Goal: Task Accomplishment & Management: Use online tool/utility

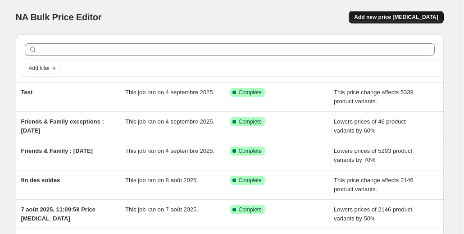
click at [404, 16] on span "Add new price [MEDICAL_DATA]" at bounding box center [396, 17] width 84 height 7
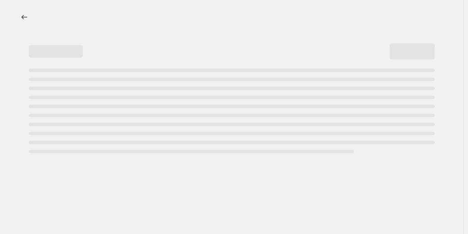
select select "percentage"
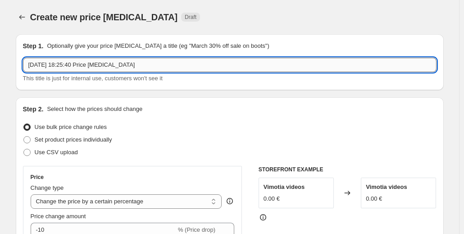
click at [95, 64] on input "4 sept. 2025, 18:25:40 Price change job" at bounding box center [229, 65] width 413 height 14
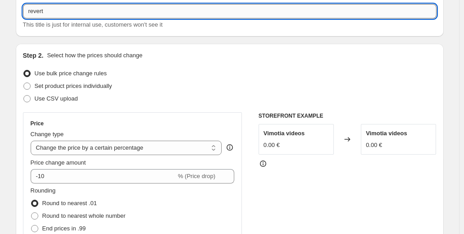
scroll to position [60, 0]
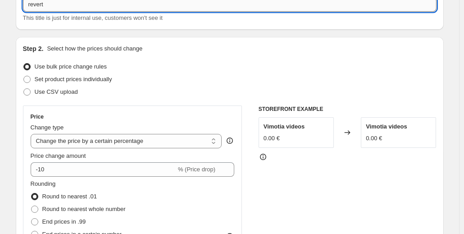
type input "revert"
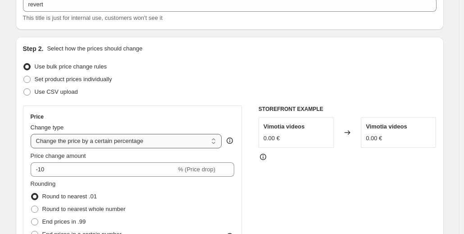
click at [126, 142] on select "Change the price to a certain amount Change the price by a certain amount Chang…" at bounding box center [126, 141] width 191 height 14
select select "ecap"
click at [32, 134] on select "Change the price to a certain amount Change the price by a certain amount Chang…" at bounding box center [126, 141] width 191 height 14
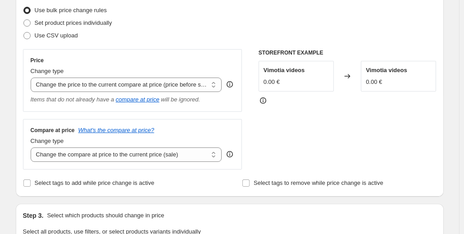
scroll to position [126, 0]
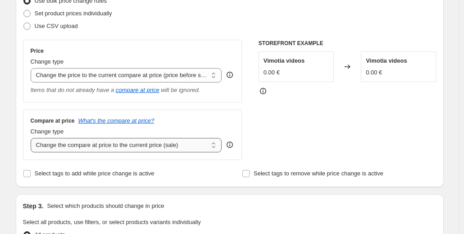
click at [104, 150] on select "Change the compare at price to the current price (sale) Change the compare at p…" at bounding box center [126, 145] width 191 height 14
select select "no_change"
click at [32, 138] on select "Change the compare at price to the current price (sale) Change the compare at p…" at bounding box center [126, 145] width 191 height 14
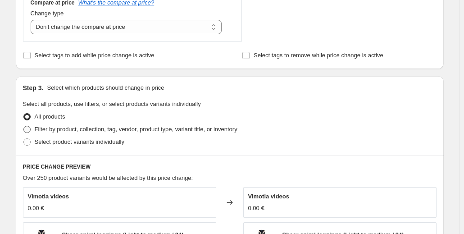
click at [109, 128] on span "Filter by product, collection, tag, vendor, product type, variant title, or inv…" at bounding box center [136, 129] width 203 height 7
click at [24, 126] on input "Filter by product, collection, tag, vendor, product type, variant title, or inv…" at bounding box center [23, 126] width 0 height 0
radio input "true"
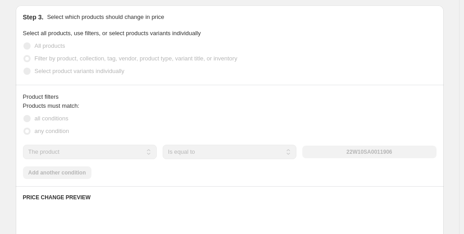
scroll to position [315, 0]
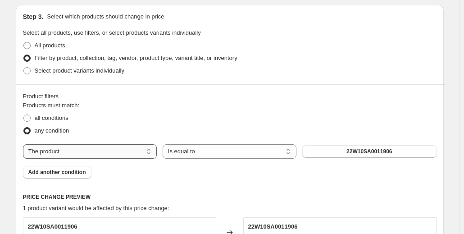
click at [111, 150] on select "The product The product's collection The product's tag The product's vendor The…" at bounding box center [90, 151] width 134 height 14
select select "collection"
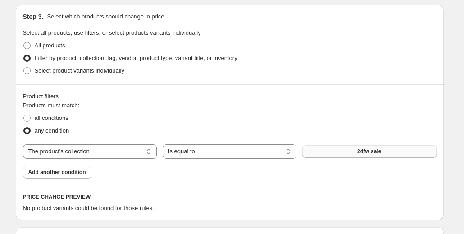
click at [363, 153] on span "24fw sale" at bounding box center [369, 151] width 24 height 7
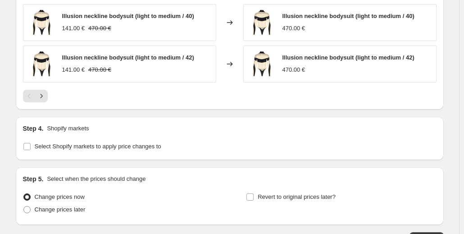
scroll to position [677, 0]
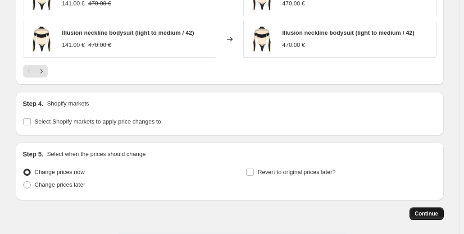
click at [427, 210] on span "Continue" at bounding box center [426, 213] width 23 height 7
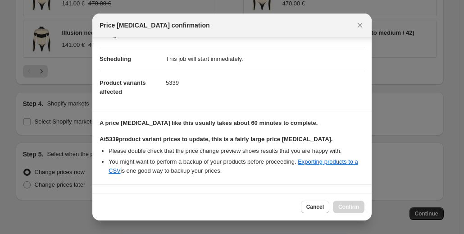
scroll to position [138, 0]
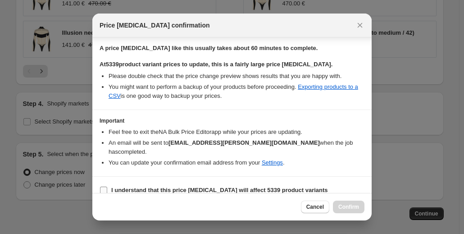
click at [173, 185] on span "I understand that this price change job will affect 5339 product variants" at bounding box center [219, 189] width 217 height 9
click at [107, 186] on input "I understand that this price change job will affect 5339 product variants" at bounding box center [103, 189] width 7 height 7
checkbox input "true"
click at [348, 207] on span "Confirm" at bounding box center [348, 206] width 21 height 7
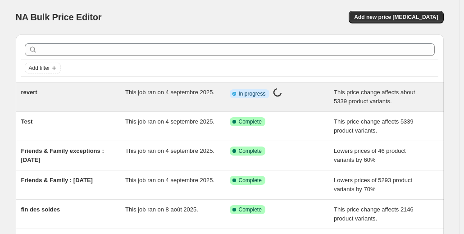
click at [35, 92] on span "revert" at bounding box center [29, 92] width 16 height 7
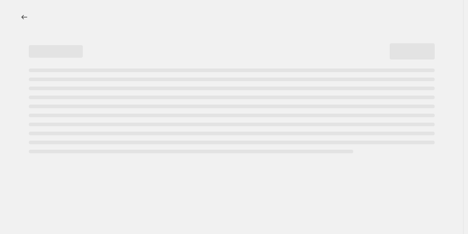
select select "ecap"
select select "no_change"
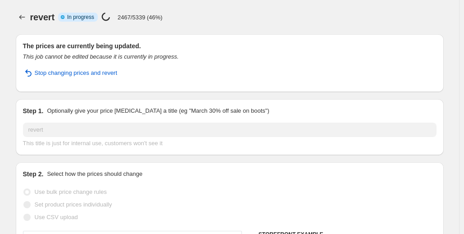
select select "collection"
click at [21, 14] on icon "Price change jobs" at bounding box center [22, 17] width 9 height 9
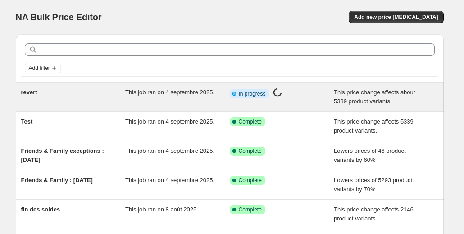
click at [37, 92] on span "revert" at bounding box center [29, 92] width 16 height 7
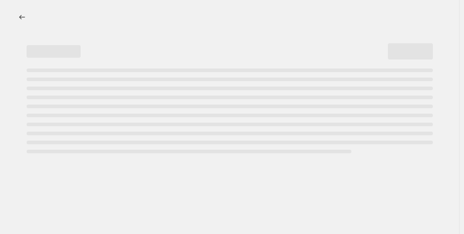
select select "ecap"
select select "no_change"
select select "collection"
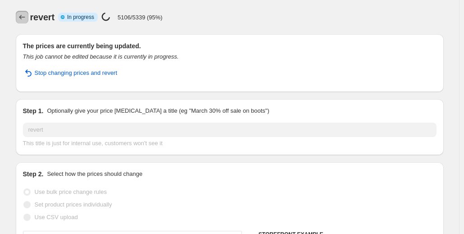
click at [22, 20] on icon "Price change jobs" at bounding box center [22, 17] width 9 height 9
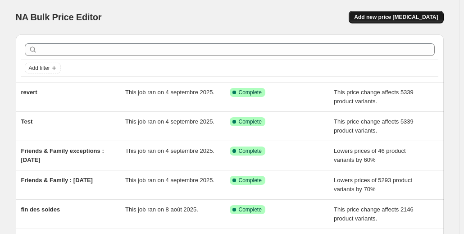
click at [405, 17] on span "Add new price [MEDICAL_DATA]" at bounding box center [396, 17] width 84 height 7
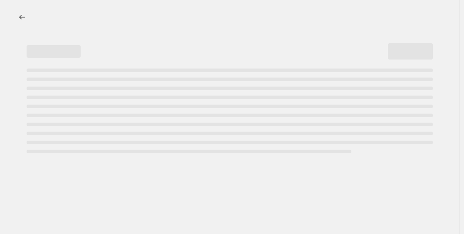
select select "percentage"
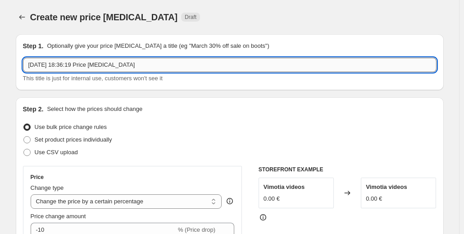
click at [77, 64] on input "4 sept. 2025, 18:36:19 Price change job" at bounding box center [229, 65] width 413 height 14
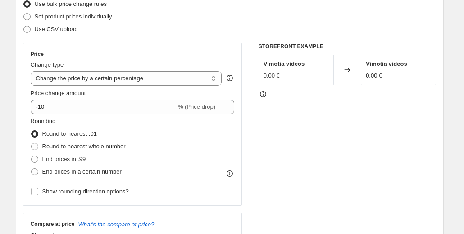
scroll to position [123, 0]
type input "test men"
click at [63, 115] on div "Price Change type Change the price to a certain amount Change the price by a ce…" at bounding box center [133, 123] width 204 height 147
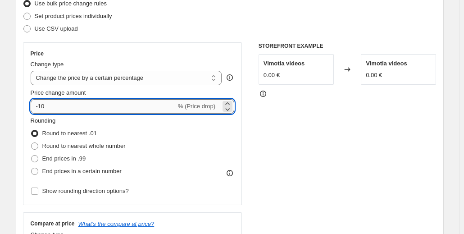
drag, startPoint x: 41, startPoint y: 106, endPoint x: 55, endPoint y: 106, distance: 14.4
click at [55, 106] on input "-10" at bounding box center [103, 106] width 145 height 14
type input "-70"
click at [112, 145] on span "Round to nearest whole number" at bounding box center [83, 145] width 83 height 7
click at [32, 143] on input "Round to nearest whole number" at bounding box center [31, 142] width 0 height 0
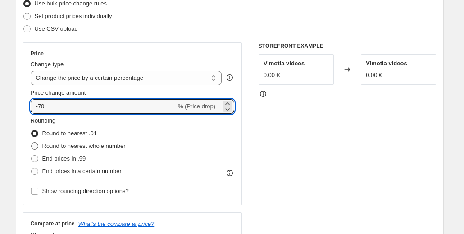
radio input "true"
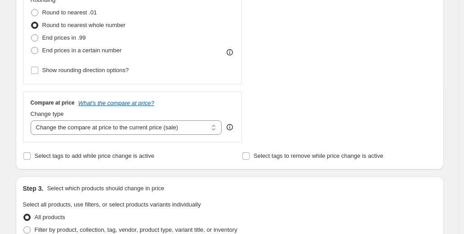
scroll to position [244, 0]
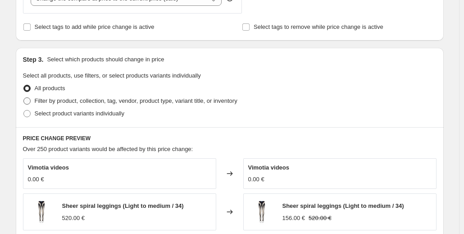
click at [107, 100] on span "Filter by product, collection, tag, vendor, product type, variant title, or inv…" at bounding box center [136, 100] width 203 height 7
click at [24, 98] on input "Filter by product, collection, tag, vendor, product type, variant title, or inv…" at bounding box center [23, 97] width 0 height 0
radio input "true"
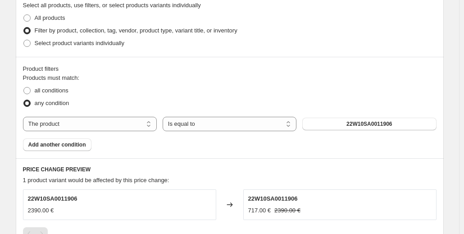
scroll to position [444, 0]
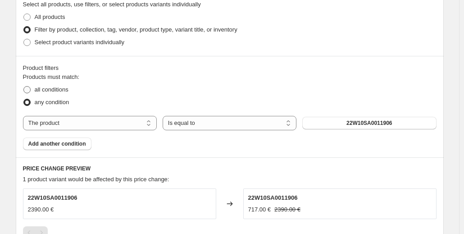
click at [63, 90] on span "all conditions" at bounding box center [52, 89] width 34 height 7
click at [24, 86] on input "all conditions" at bounding box center [23, 86] width 0 height 0
radio input "true"
click at [77, 120] on select "The product The product's collection The product's tag The product's vendor The…" at bounding box center [90, 123] width 134 height 14
select select "collection"
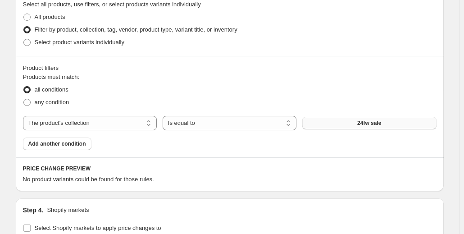
click at [351, 122] on button "24fw sale" at bounding box center [369, 123] width 134 height 13
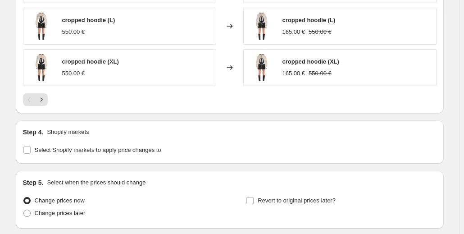
scroll to position [816, 0]
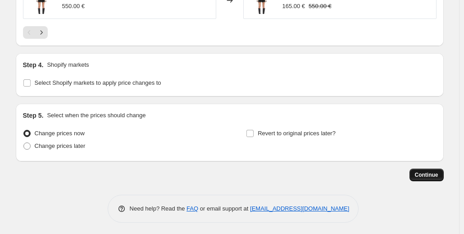
click at [425, 173] on span "Continue" at bounding box center [426, 174] width 23 height 7
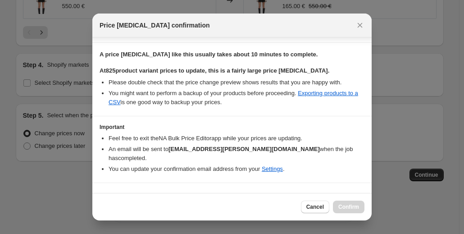
scroll to position [138, 0]
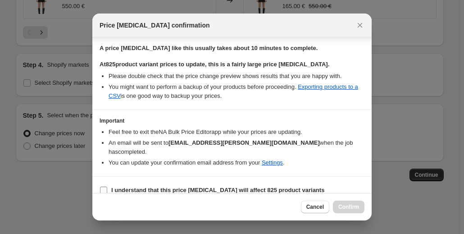
click at [113, 186] on b "I understand that this price [MEDICAL_DATA] will affect 825 product variants" at bounding box center [217, 189] width 213 height 7
click at [107, 186] on input "I understand that this price [MEDICAL_DATA] will affect 825 product variants" at bounding box center [103, 189] width 7 height 7
checkbox input "true"
click at [349, 204] on span "Confirm" at bounding box center [348, 206] width 21 height 7
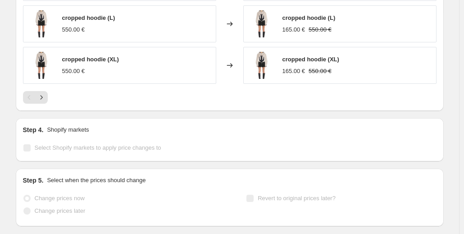
scroll to position [839, 0]
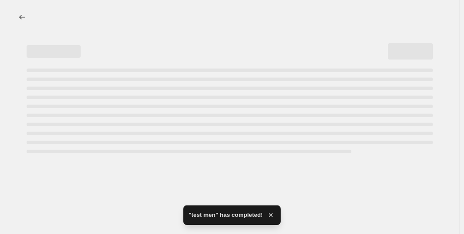
select select "percentage"
select select "collection"
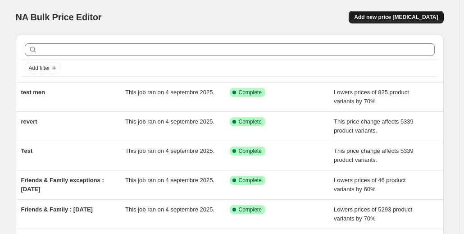
click at [407, 18] on span "Add new price [MEDICAL_DATA]" at bounding box center [396, 17] width 84 height 7
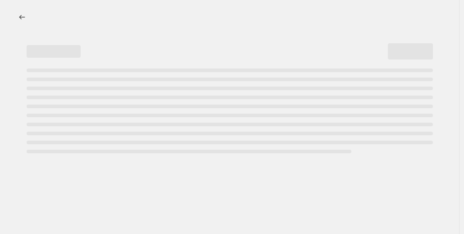
select select "percentage"
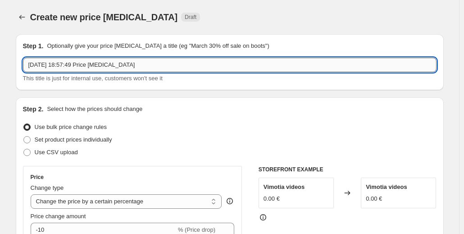
click at [116, 67] on input "[DATE] 18:57:49 Price [MEDICAL_DATA]" at bounding box center [229, 65] width 413 height 14
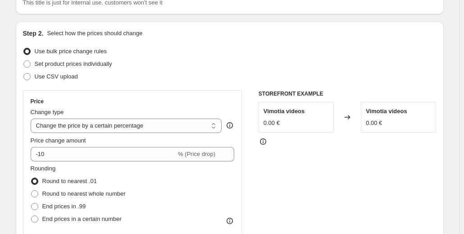
scroll to position [81, 0]
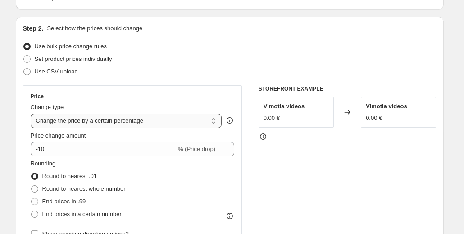
type input "REVERT MEN"
click at [113, 124] on select "Change the price to a certain amount Change the price by a certain amount Chang…" at bounding box center [126, 120] width 191 height 14
click at [202, 122] on select "Change the price to a certain amount Change the price by a certain amount Chang…" at bounding box center [126, 120] width 191 height 14
select select "ecap"
click at [32, 113] on select "Change the price to a certain amount Change the price by a certain amount Chang…" at bounding box center [126, 120] width 191 height 14
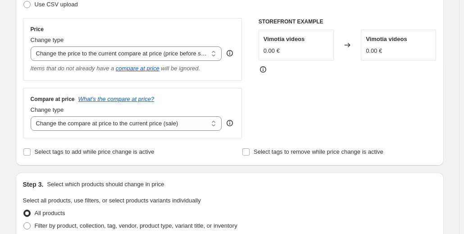
scroll to position [149, 0]
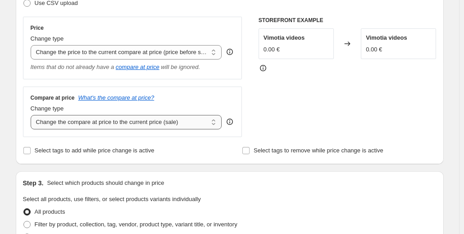
click at [136, 122] on select "Change the compare at price to the current price (sale) Change the compare at p…" at bounding box center [126, 122] width 191 height 14
select select "no_change"
click at [32, 115] on select "Change the compare at price to the current price (sale) Change the compare at p…" at bounding box center [126, 122] width 191 height 14
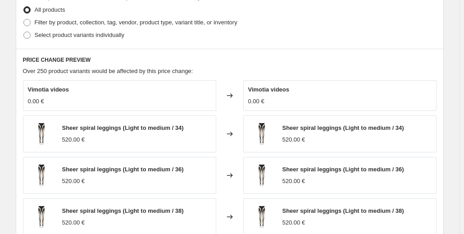
scroll to position [335, 0]
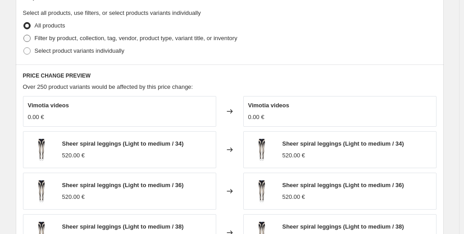
click at [122, 38] on span "Filter by product, collection, tag, vendor, product type, variant title, or inv…" at bounding box center [136, 38] width 203 height 7
click at [24, 35] on input "Filter by product, collection, tag, vendor, product type, variant title, or inv…" at bounding box center [23, 35] width 0 height 0
radio input "true"
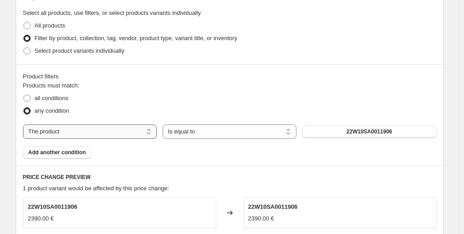
click at [114, 128] on select "The product The product's collection The product's tag The product's vendor The…" at bounding box center [90, 131] width 134 height 14
select select "collection"
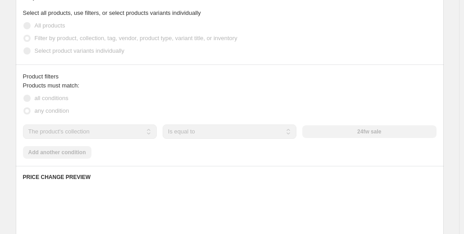
click at [353, 132] on div "The product The product's collection The product's tag The product's vendor The…" at bounding box center [229, 131] width 413 height 14
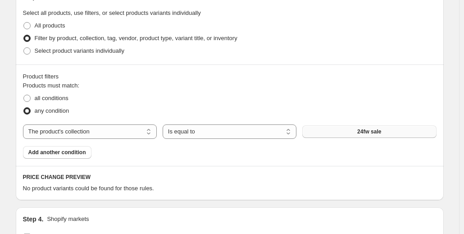
click at [354, 131] on button "24fw sale" at bounding box center [369, 131] width 134 height 13
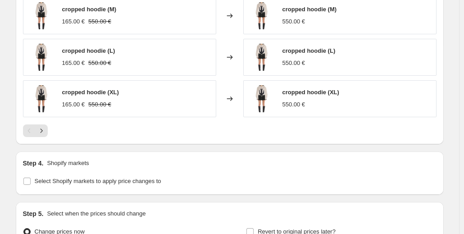
scroll to position [715, 0]
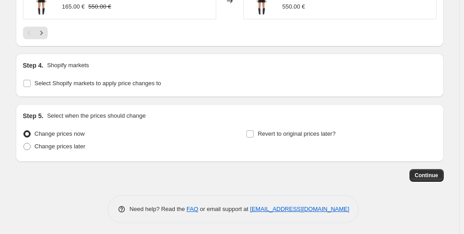
click at [419, 169] on button "Continue" at bounding box center [426, 175] width 34 height 13
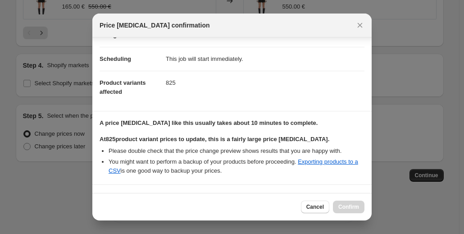
scroll to position [138, 0]
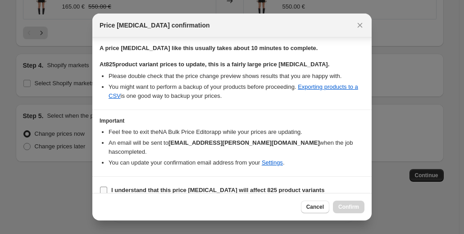
click at [106, 186] on input "I understand that this price change job will affect 825 product variants" at bounding box center [103, 189] width 7 height 7
checkbox input "true"
click at [342, 204] on span "Confirm" at bounding box center [348, 206] width 21 height 7
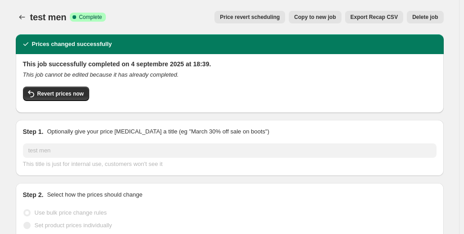
select select "percentage"
select select "collection"
